Goal: Check status: Check status

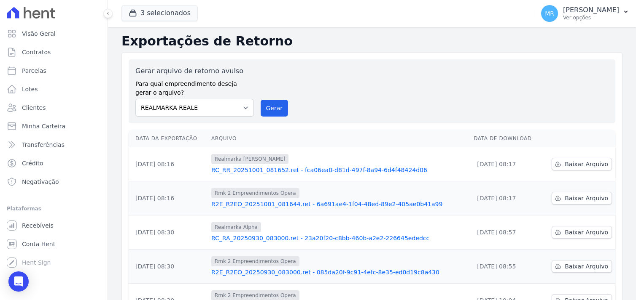
select select "76c98966-fbae-428e-aea9-71c3dfcf0e62"
click at [40, 51] on span "Contratos" at bounding box center [36, 52] width 29 height 8
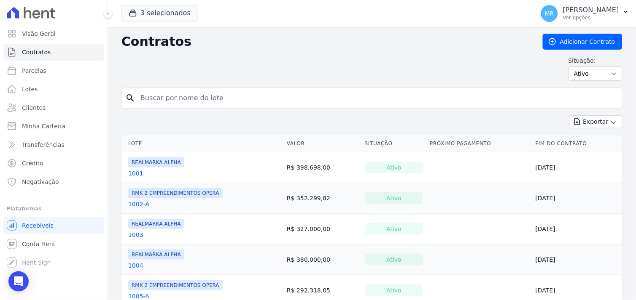
click at [159, 102] on input "search" at bounding box center [376, 98] width 483 height 17
type input "405"
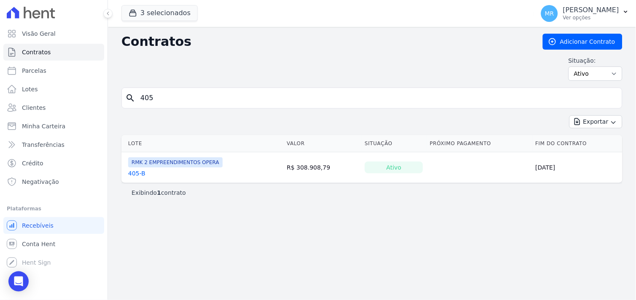
drag, startPoint x: 135, startPoint y: 175, endPoint x: 176, endPoint y: 179, distance: 40.7
click at [135, 175] on link "405-B" at bounding box center [136, 173] width 17 height 8
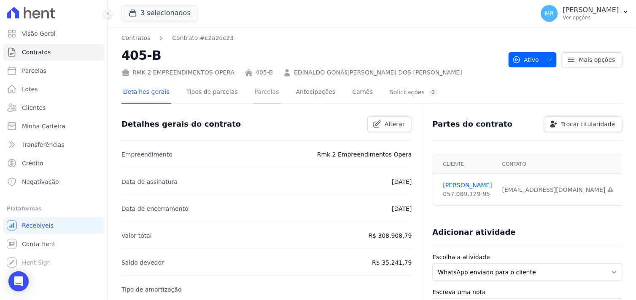
click at [259, 94] on link "Parcelas" at bounding box center [267, 93] width 28 height 22
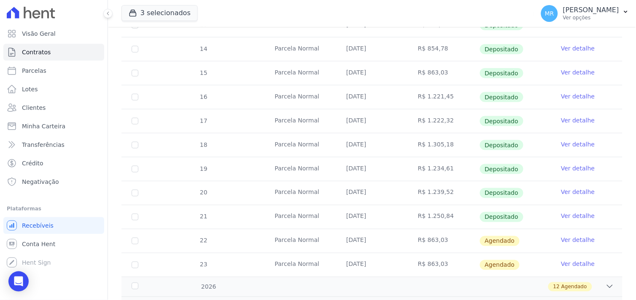
scroll to position [234, 0]
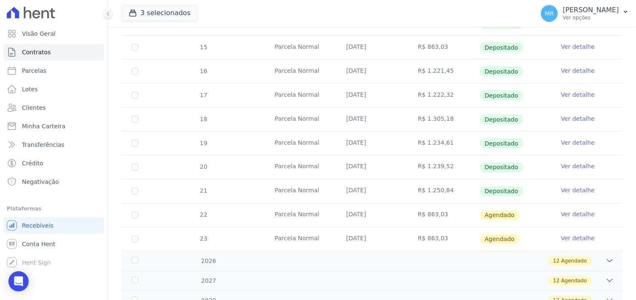
click at [570, 188] on link "Ver detalhe" at bounding box center [578, 191] width 34 height 8
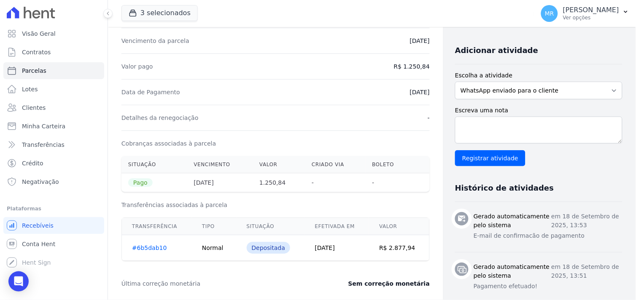
scroll to position [234, 0]
